Goal: Task Accomplishment & Management: Manage account settings

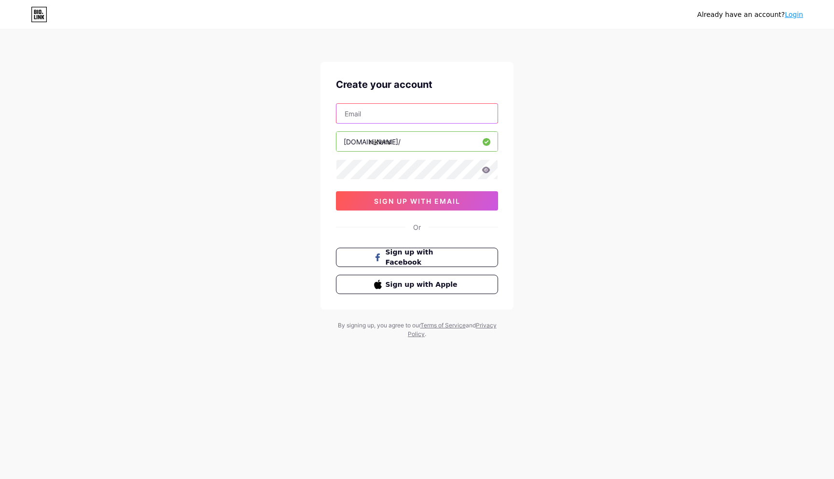
click at [382, 114] on input "text" at bounding box center [416, 113] width 161 height 19
click at [365, 117] on input "info" at bounding box center [416, 113] width 161 height 19
type input "[EMAIL_ADDRESS][DOMAIN_NAME]"
click at [379, 200] on span "sign up with email" at bounding box center [417, 201] width 86 height 8
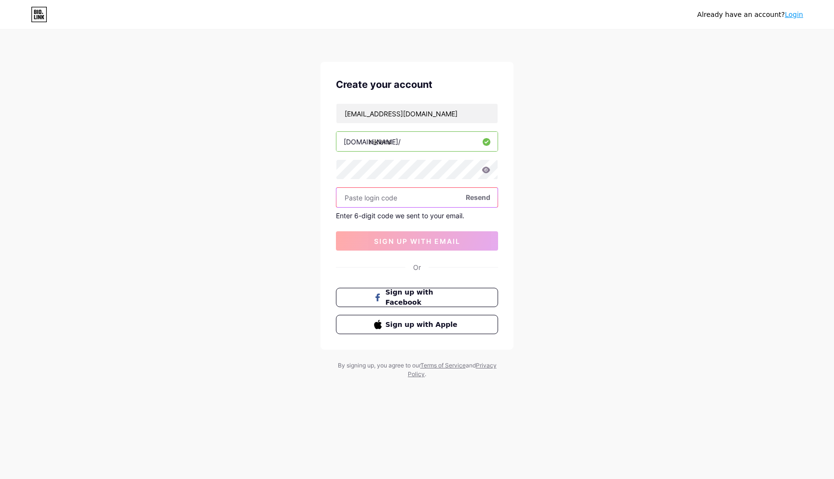
paste input "812387"
type input "812387"
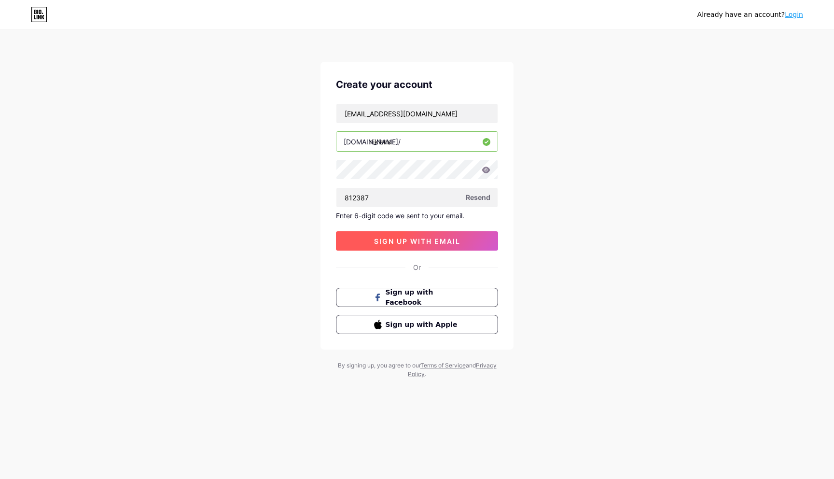
click at [402, 237] on span "sign up with email" at bounding box center [417, 241] width 86 height 8
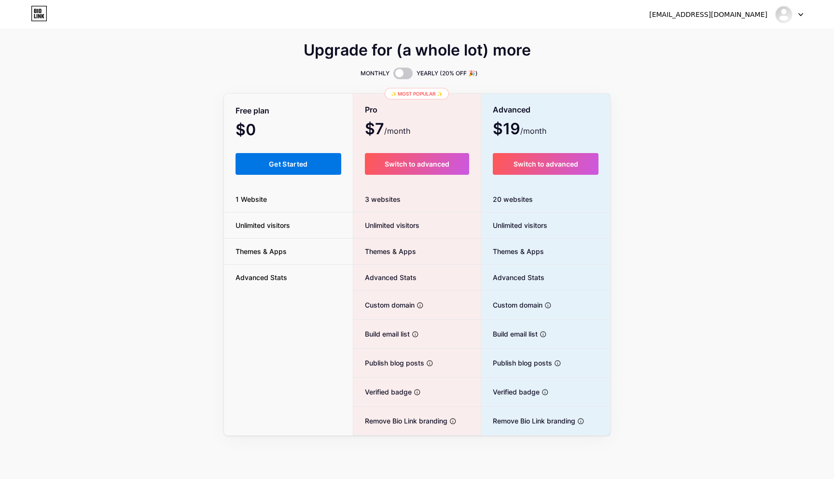
click at [274, 165] on span "Get Started" at bounding box center [288, 164] width 39 height 8
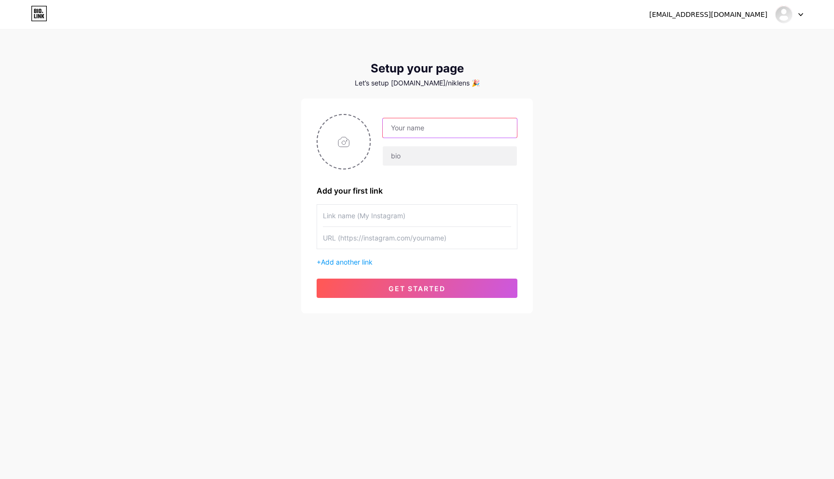
click at [407, 133] on input "text" at bounding box center [450, 127] width 134 height 19
type input "niklens"
click at [417, 164] on input "text" at bounding box center [450, 155] width 134 height 19
drag, startPoint x: 412, startPoint y: 161, endPoint x: 412, endPoint y: 170, distance: 9.6
click at [412, 170] on div "niklens Add your first link + Add another link get started" at bounding box center [416, 206] width 201 height 184
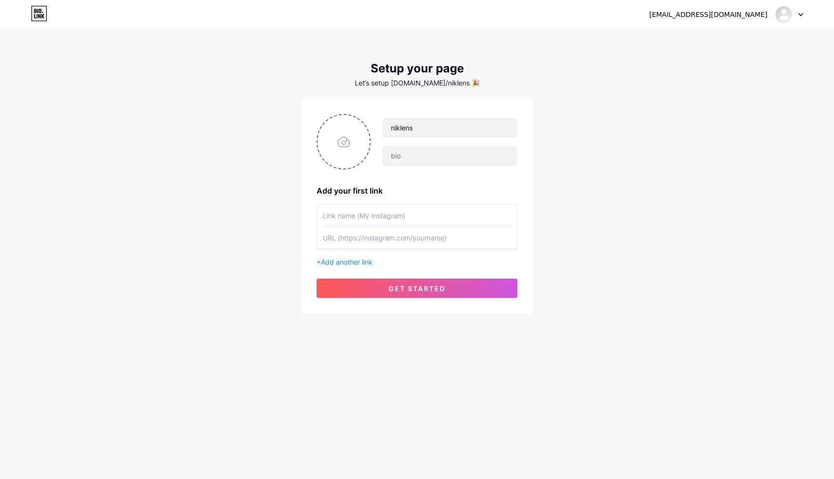
click at [350, 211] on input "text" at bounding box center [417, 216] width 188 height 22
type input "[DOMAIN_NAME]"
click at [412, 157] on input "text" at bounding box center [450, 155] width 134 height 19
paste input "Cinematic Content & Visuals 📍 [GEOGRAPHIC_DATA] | [GEOGRAPHIC_DATA] wide 📸 DM f…"
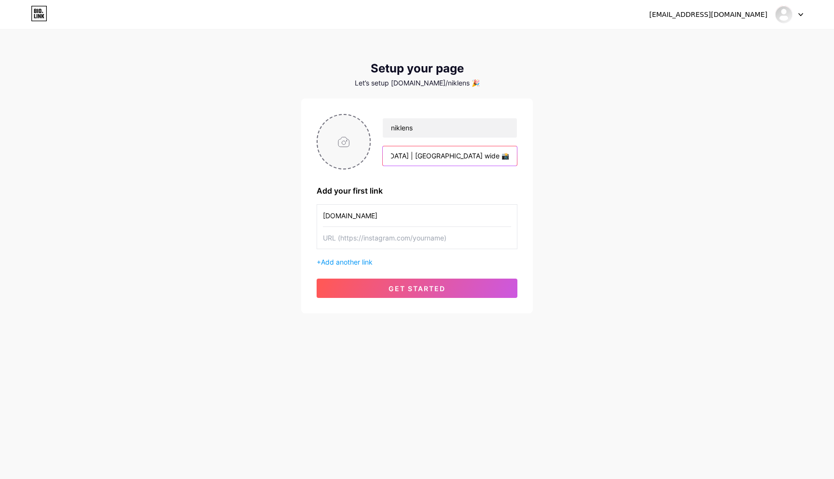
drag, startPoint x: 430, startPoint y: 156, endPoint x: 366, endPoint y: 151, distance: 64.8
click at [365, 150] on div "niklens Cinematic Content & Visuals 📍 [GEOGRAPHIC_DATA] | [GEOGRAPHIC_DATA] wid…" at bounding box center [416, 141] width 201 height 55
type input "Cinematic Content & Visuals 📍 [GEOGRAPHIC_DATA] | [GEOGRAPHIC_DATA] wide 📸 DM f…"
click at [343, 140] on input "file" at bounding box center [343, 142] width 52 height 54
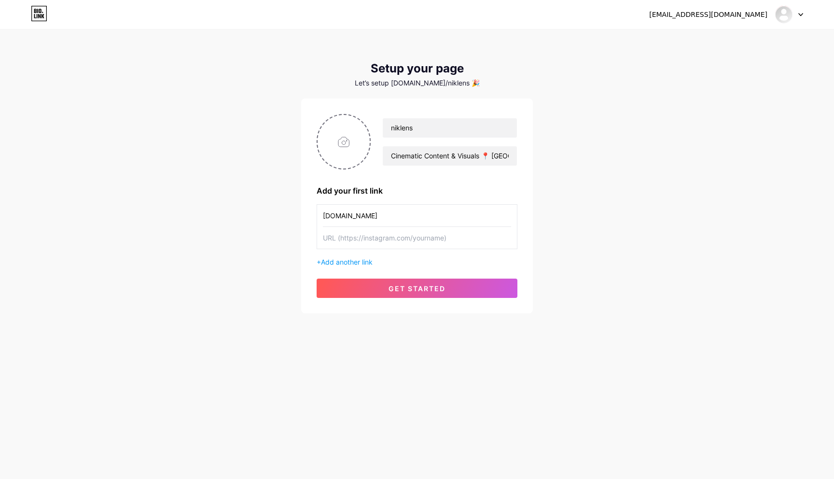
type input "C:\fakepath\Logo_Nik_Sommer.png"
click at [355, 239] on input "text" at bounding box center [417, 238] width 188 height 22
click at [371, 245] on input "www" at bounding box center [417, 238] width 188 height 22
click at [340, 239] on input "[DOMAIN_NAME]" at bounding box center [417, 238] width 188 height 22
click at [333, 239] on input "[DOMAIN_NAME]" at bounding box center [417, 238] width 188 height 22
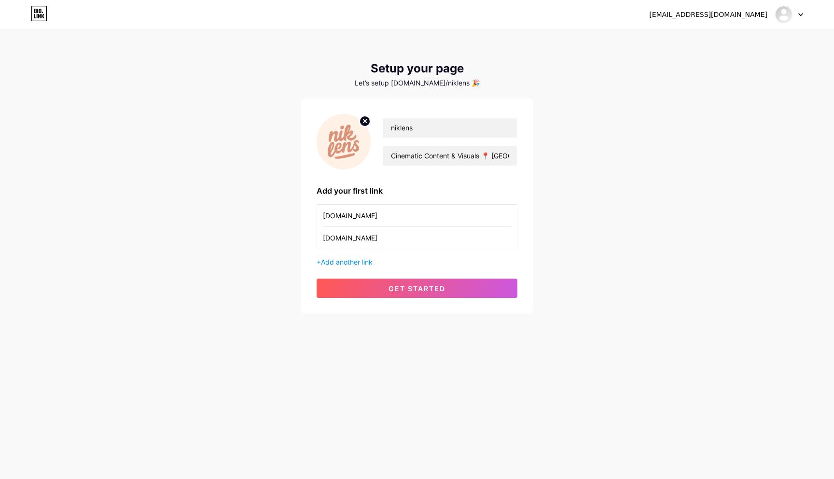
type input "[DOMAIN_NAME]"
click at [359, 218] on input "[DOMAIN_NAME]" at bounding box center [417, 216] width 188 height 22
click at [329, 261] on span "Add another link" at bounding box center [347, 262] width 52 height 8
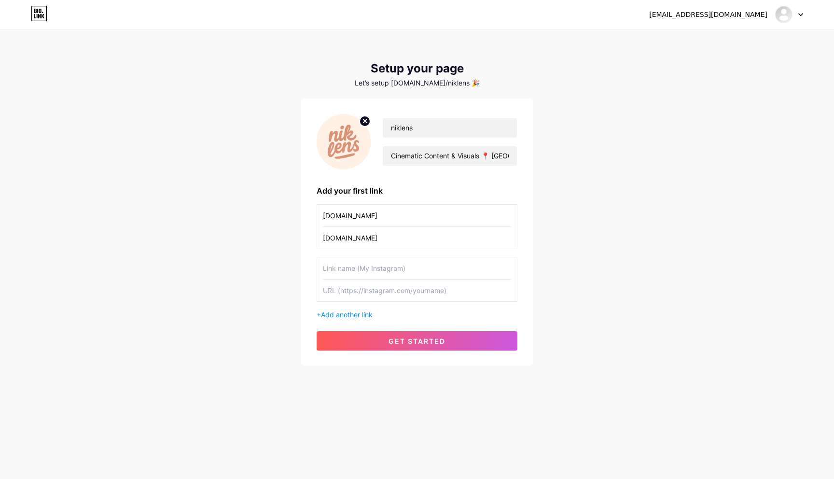
drag, startPoint x: 357, startPoint y: 217, endPoint x: 294, endPoint y: 216, distance: 63.2
click at [293, 216] on div "[EMAIL_ADDRESS][DOMAIN_NAME] Dashboard Logout Setup your page Let’s setup [DOMA…" at bounding box center [417, 198] width 834 height 397
type input "Website"
click at [351, 272] on input "text" at bounding box center [417, 268] width 188 height 22
type input "Instagram"
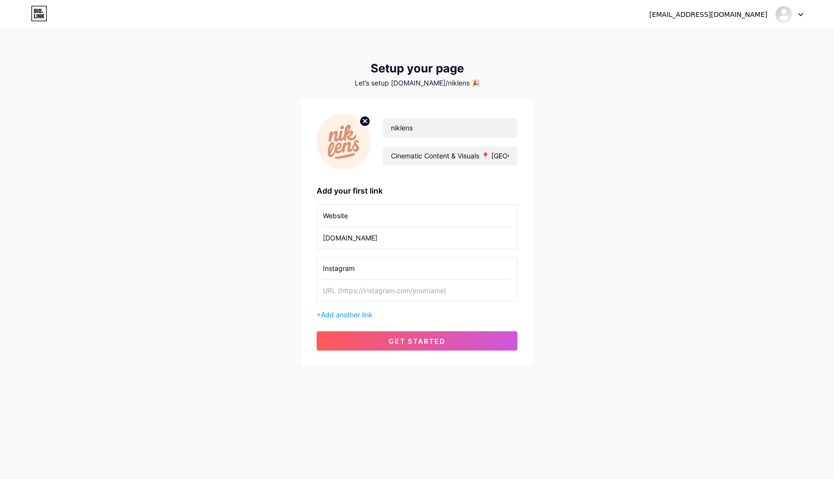
click at [348, 291] on input "text" at bounding box center [417, 290] width 188 height 22
click at [393, 293] on input "text" at bounding box center [417, 290] width 188 height 22
paste input "[URL][DOMAIN_NAME][DOMAIN_NAME]"
type input "[URL][DOMAIN_NAME][DOMAIN_NAME]"
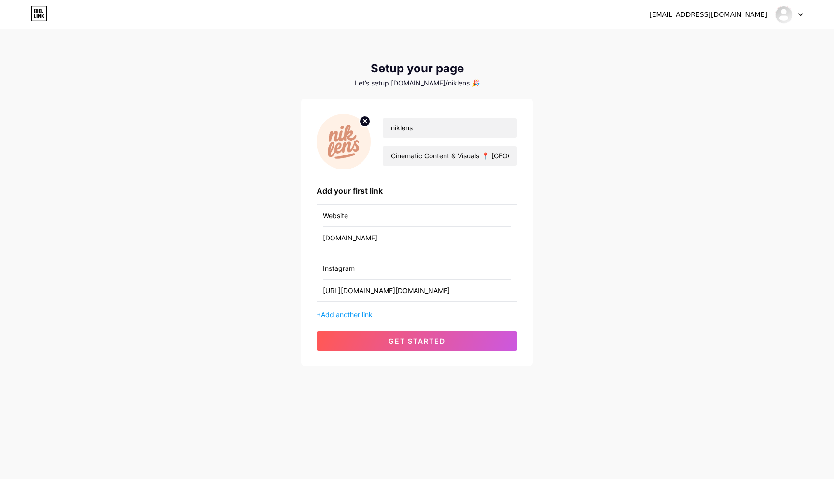
scroll to position [0, 0]
click at [354, 312] on span "Add another link" at bounding box center [347, 314] width 52 height 8
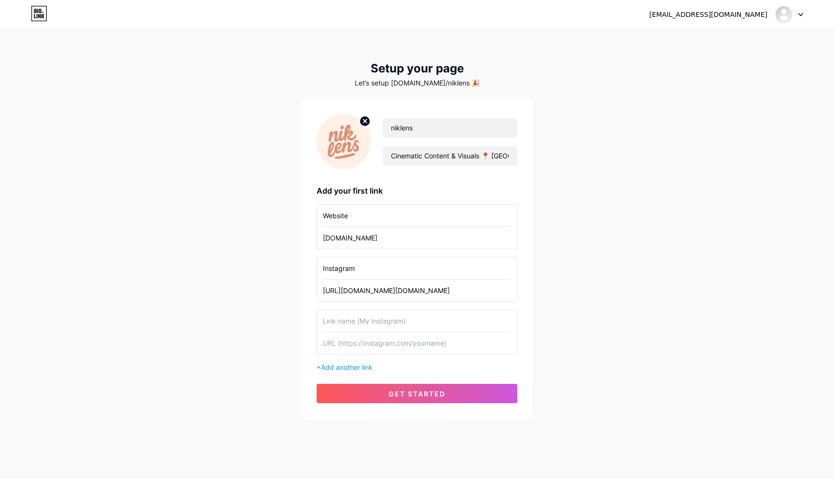
click at [346, 320] on input "text" at bounding box center [417, 321] width 188 height 22
type input "Mail"
click at [336, 346] on input "text" at bounding box center [417, 343] width 188 height 22
click at [331, 342] on input "text" at bounding box center [417, 343] width 188 height 22
paste input "mailto:[EMAIL_ADDRESS][DOMAIN_NAME]?subject=Anfrage%20zu%20Niklens%20Foto%2FVid…"
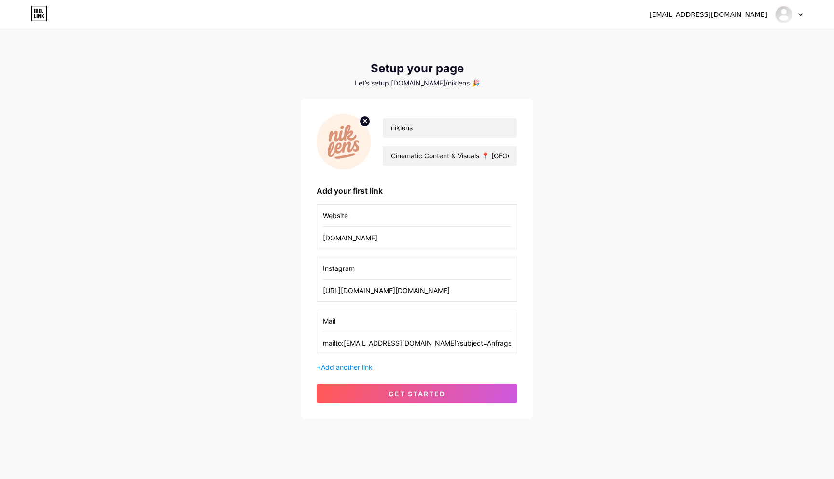
scroll to position [0, 731]
type input "mailto:[EMAIL_ADDRESS][DOMAIN_NAME]?subject=Anfrage%20zu%20Niklens%20Foto%2FVid…"
click at [433, 394] on span "get started" at bounding box center [416, 393] width 57 height 8
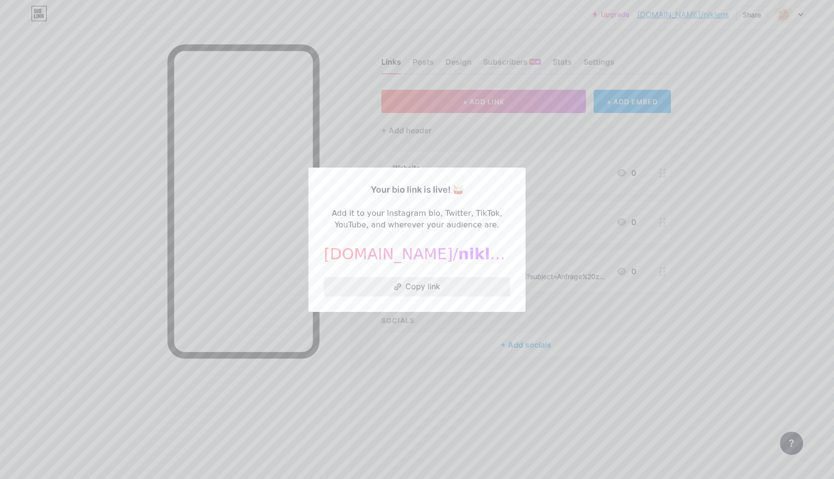
click at [413, 288] on button "Copy link" at bounding box center [417, 286] width 186 height 19
click at [550, 404] on div at bounding box center [417, 239] width 834 height 479
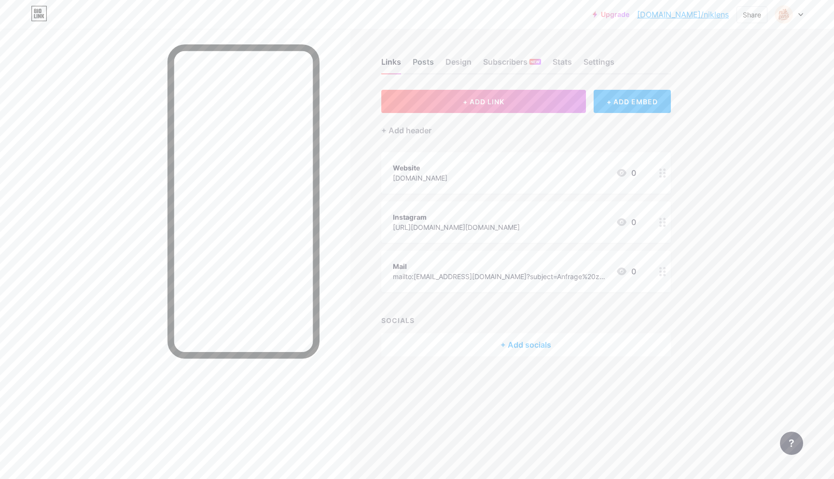
click at [421, 57] on div "Posts" at bounding box center [422, 64] width 21 height 17
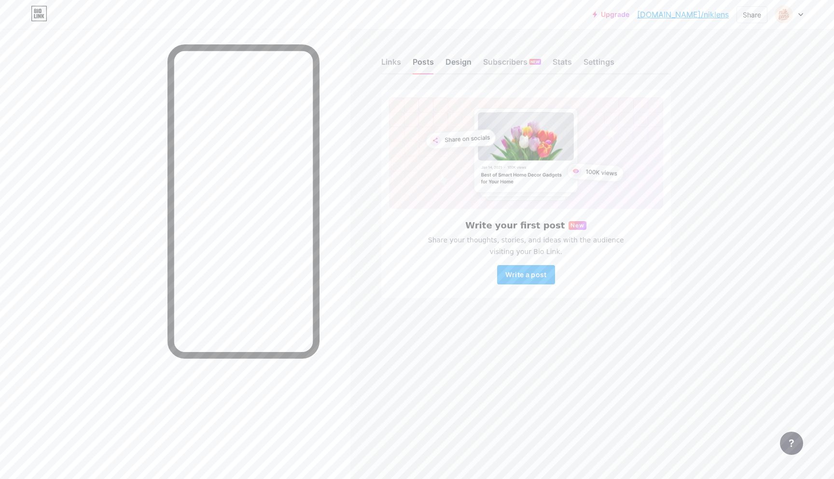
click at [449, 65] on div "Design" at bounding box center [458, 64] width 26 height 17
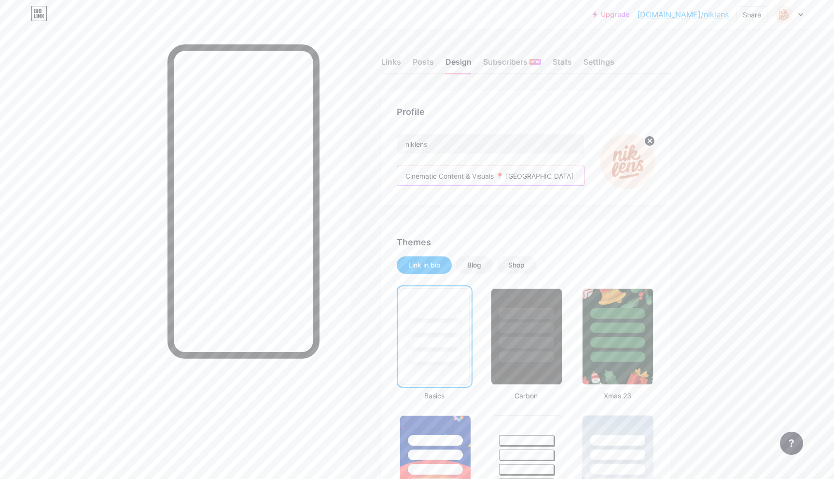
click at [477, 180] on input "Cinematic Content & Visuals 📍 [GEOGRAPHIC_DATA] | [GEOGRAPHIC_DATA] wide 📸 DM f…" at bounding box center [490, 175] width 187 height 19
click at [470, 177] on input "Cinematic Content & Visuals 📍 [GEOGRAPHIC_DATA] | [GEOGRAPHIC_DATA] wide 📸 DM f…" at bounding box center [490, 175] width 187 height 19
click at [443, 179] on input "Cinematic Content & Visuals 📍 [GEOGRAPHIC_DATA] | [GEOGRAPHIC_DATA] wide 📸 DM f…" at bounding box center [490, 175] width 187 height 19
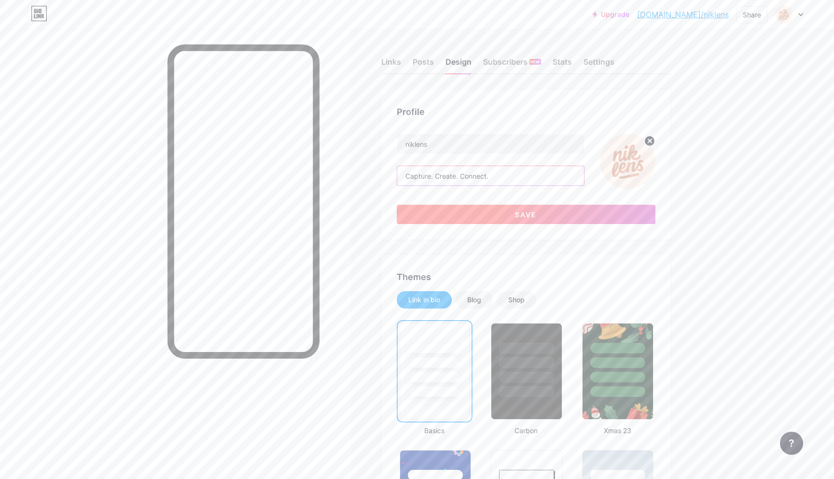
type input "Capture. Create. Connect."
click at [503, 216] on button "Save" at bounding box center [526, 214] width 259 height 19
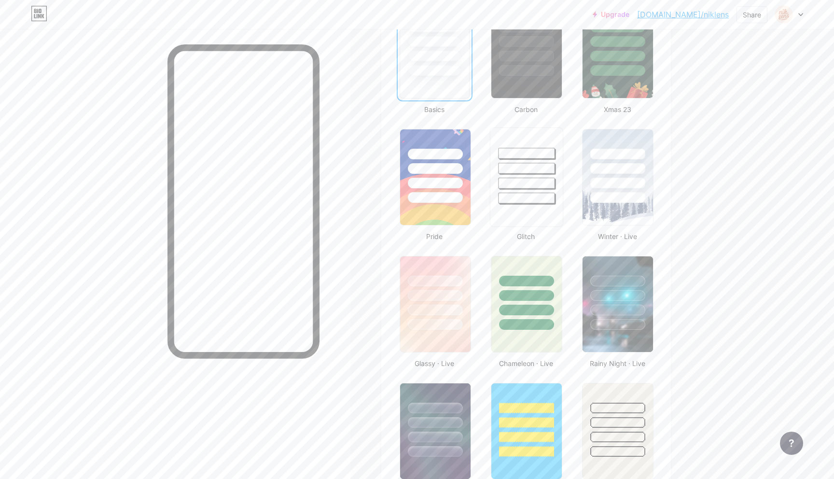
scroll to position [295, 0]
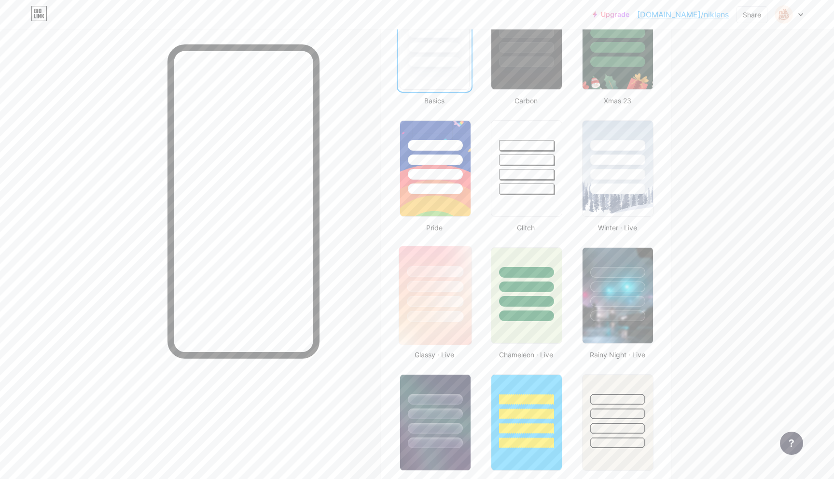
click at [450, 327] on img at bounding box center [435, 295] width 72 height 98
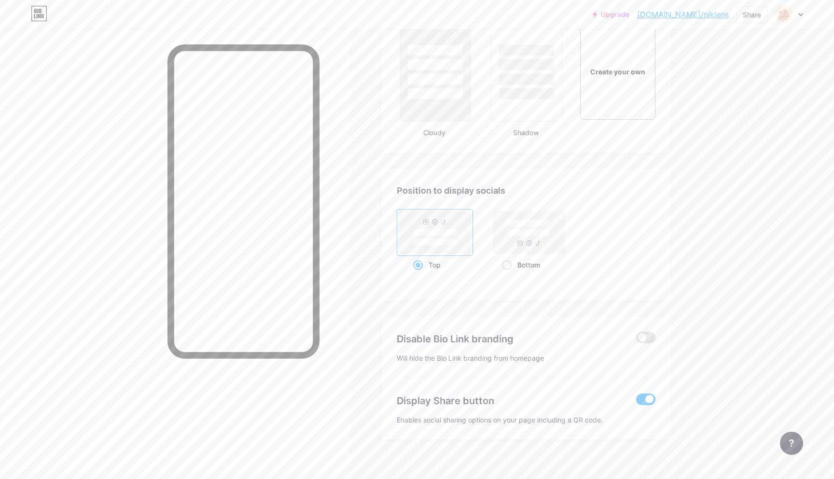
scroll to position [1156, 0]
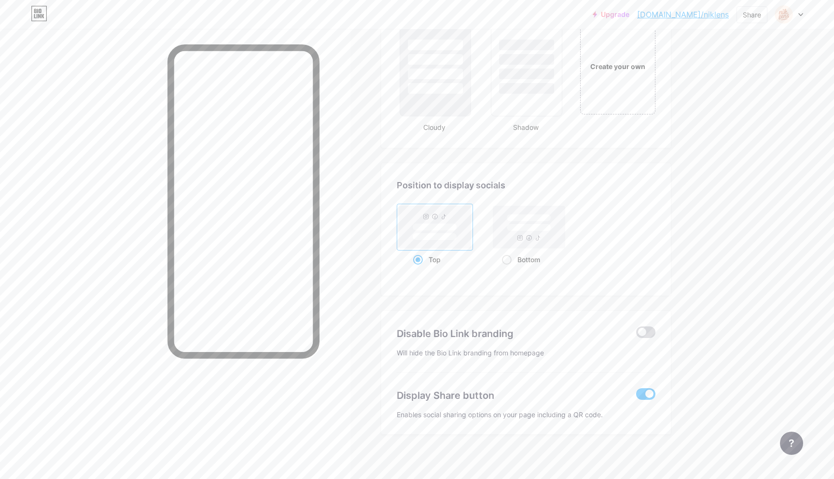
click at [643, 331] on span at bounding box center [645, 332] width 19 height 12
click at [636, 334] on input "checkbox" at bounding box center [636, 334] width 0 height 0
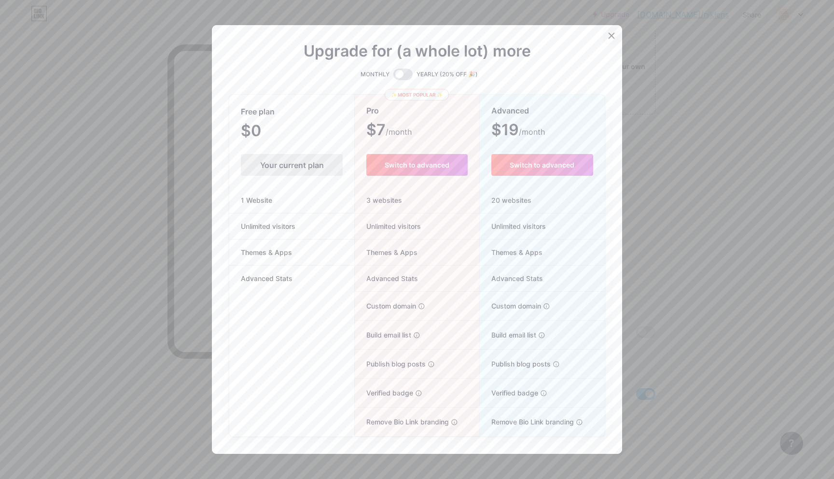
click at [610, 38] on icon at bounding box center [611, 36] width 8 height 8
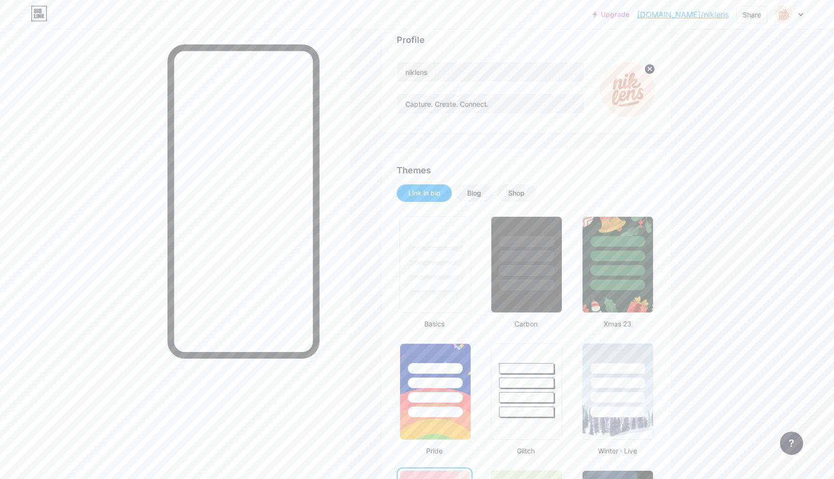
scroll to position [0, 0]
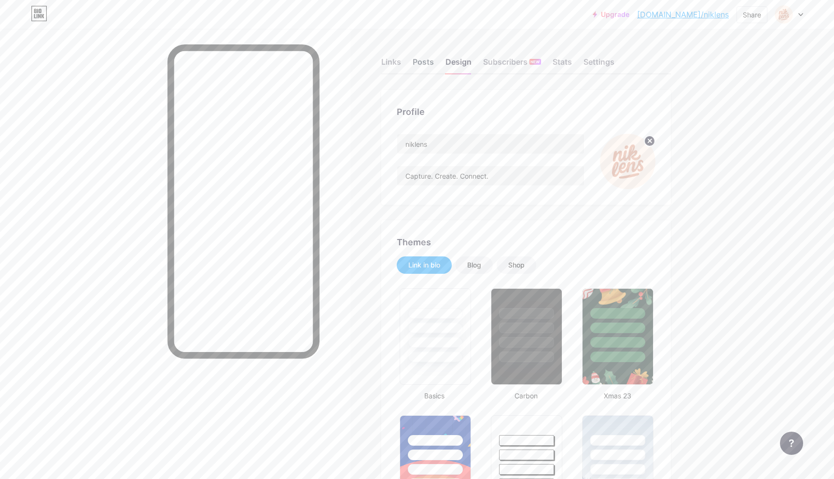
click at [427, 61] on div "Posts" at bounding box center [422, 64] width 21 height 17
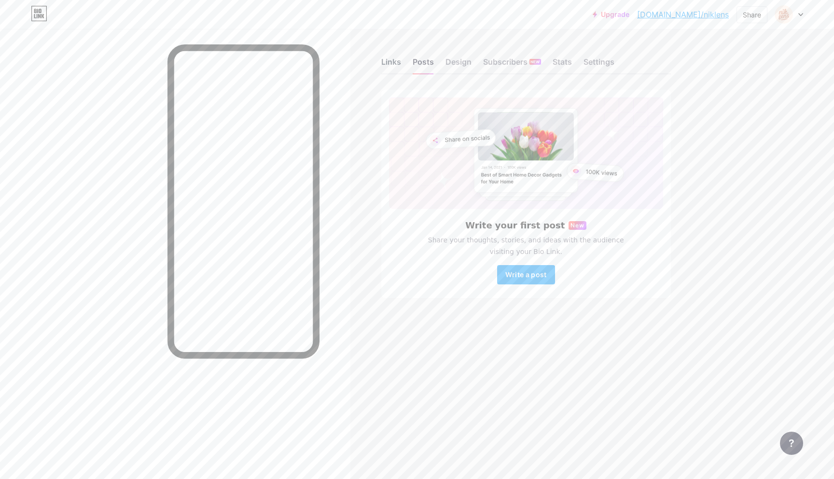
click at [384, 61] on div "Links" at bounding box center [391, 64] width 20 height 17
